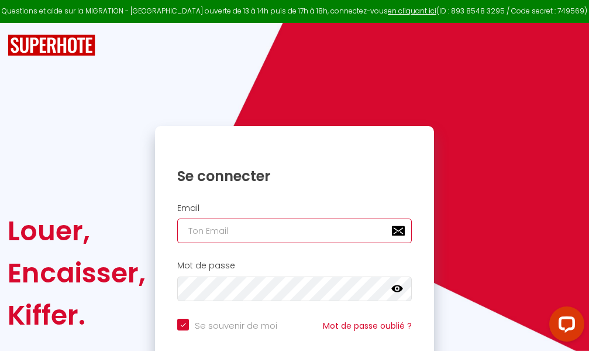
click at [304, 234] on input "email" at bounding box center [294, 230] width 235 height 25
type input "m"
checkbox input "true"
type input "ma"
checkbox input "true"
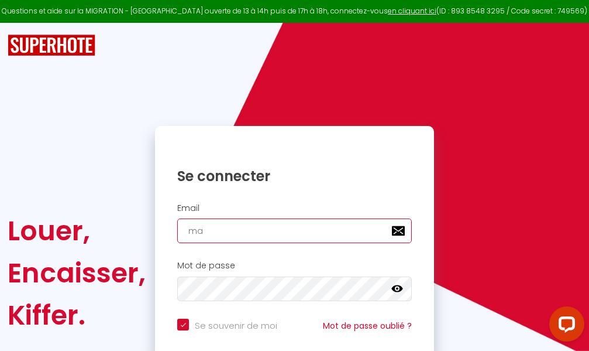
type input "mar"
checkbox input "true"
type input "marc"
checkbox input "true"
type input "marcd"
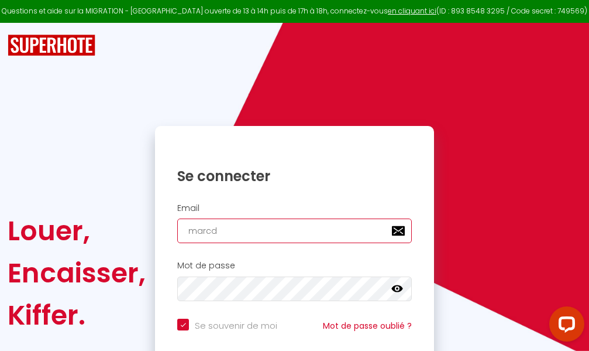
checkbox input "true"
type input "marcdp"
checkbox input "true"
type input "marcdpo"
checkbox input "true"
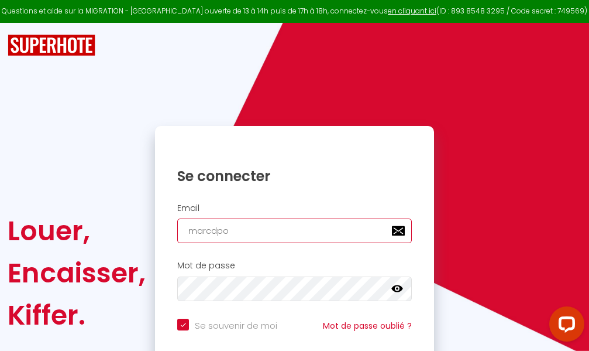
type input "marcdpoz"
checkbox input "true"
type input "marcdpoz."
checkbox input "true"
type input "marcdpoz.l"
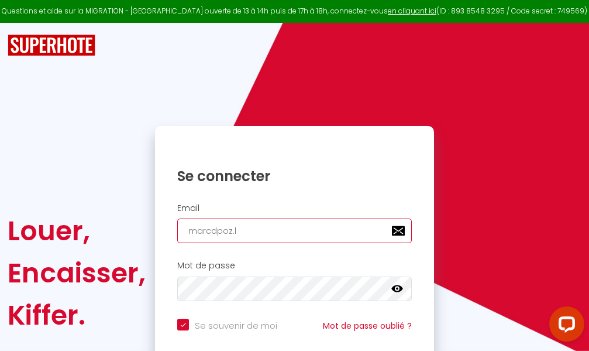
checkbox input "true"
type input "marcdpoz.lo"
checkbox input "true"
type input "marcdpoz.loc"
checkbox input "true"
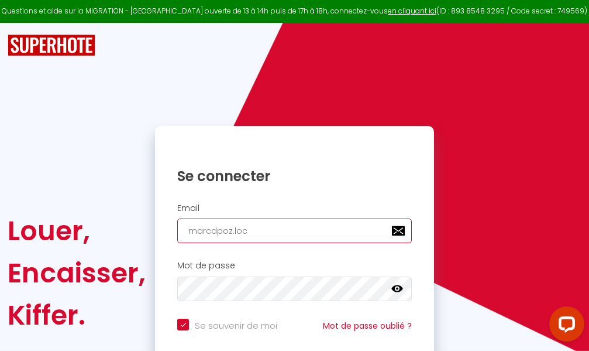
type input "marcdpoz.loca"
checkbox input "true"
type input "marcdpoz.locat"
checkbox input "true"
type input "marcdpoz.locati"
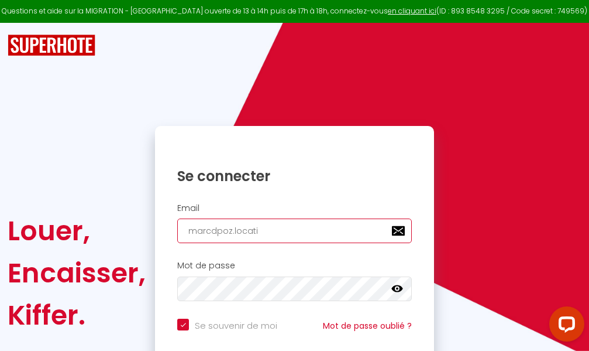
checkbox input "true"
type input "marcdpoz.locatio"
checkbox input "true"
type input "marcdpoz.location"
checkbox input "true"
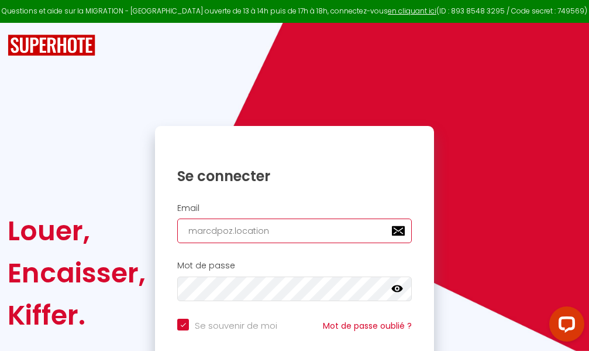
type input "marcdpoz.location@"
checkbox input "true"
type input "marcdpoz.location@g"
checkbox input "true"
type input "marcdpoz.location@gm"
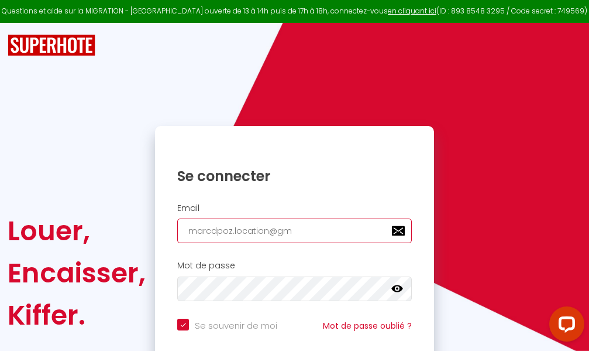
checkbox input "true"
type input "marcdpoz.location@gma"
checkbox input "true"
type input "marcdpoz.location@gmai"
checkbox input "true"
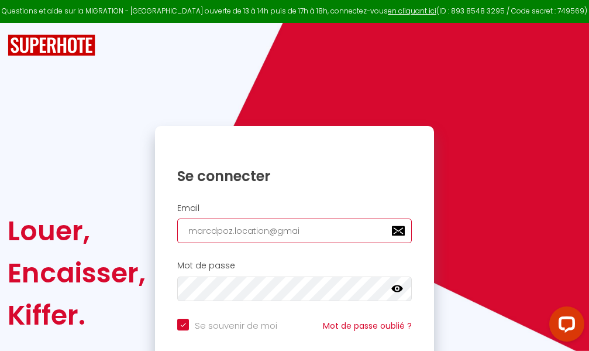
type input "[EMAIL_ADDRESS]"
checkbox input "true"
type input "[EMAIL_ADDRESS]."
checkbox input "true"
type input "marcdpoz.location@gmail.c"
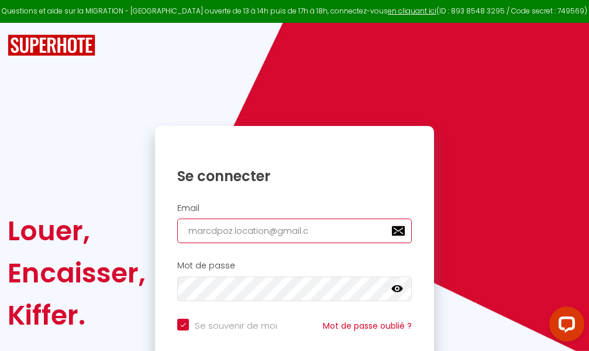
checkbox input "true"
type input "[EMAIL_ADDRESS][DOMAIN_NAME]"
checkbox input "true"
type input "[EMAIL_ADDRESS][DOMAIN_NAME]"
checkbox input "true"
